Goal: Task Accomplishment & Management: Manage account settings

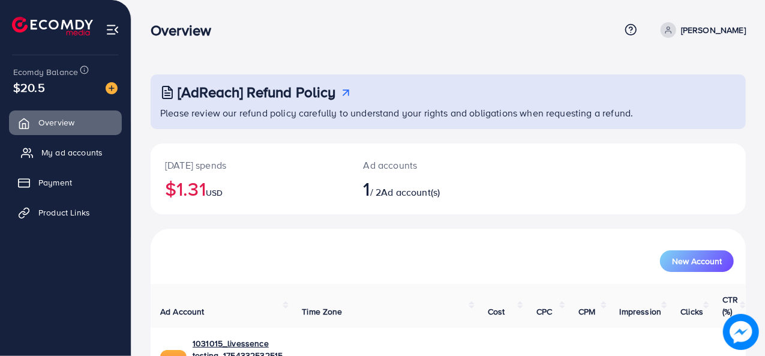
click at [73, 158] on span "My ad accounts" at bounding box center [71, 152] width 61 height 12
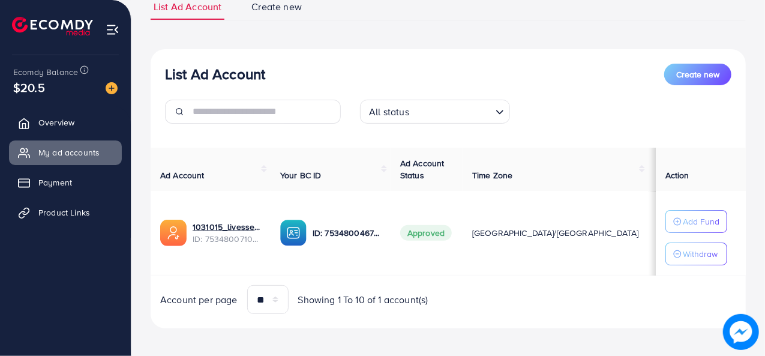
scroll to position [100, 0]
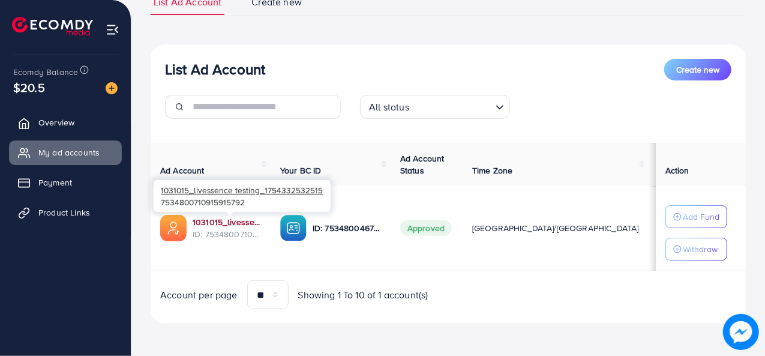
click at [240, 225] on link "1031015_livessence testing_1754332532515" at bounding box center [227, 222] width 68 height 12
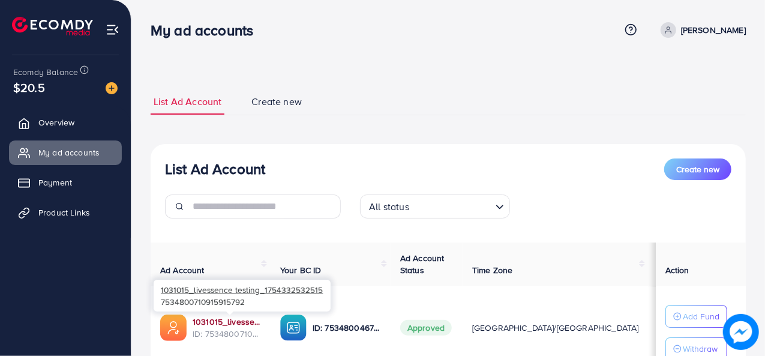
click at [214, 325] on link "1031015_livessence testing_1754332532515" at bounding box center [227, 321] width 68 height 12
